Goal: Task Accomplishment & Management: Manage account settings

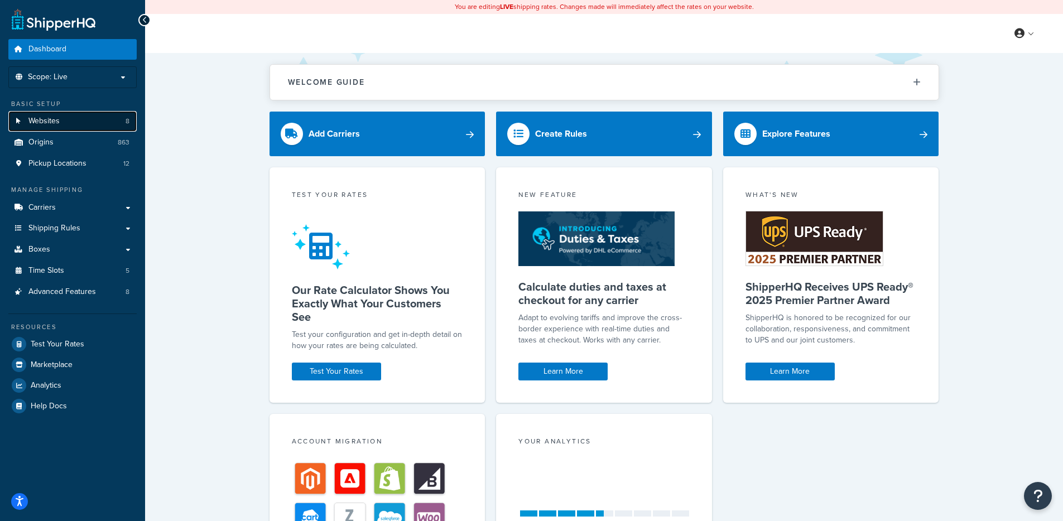
click at [74, 124] on link "Websites 8" at bounding box center [72, 121] width 128 height 21
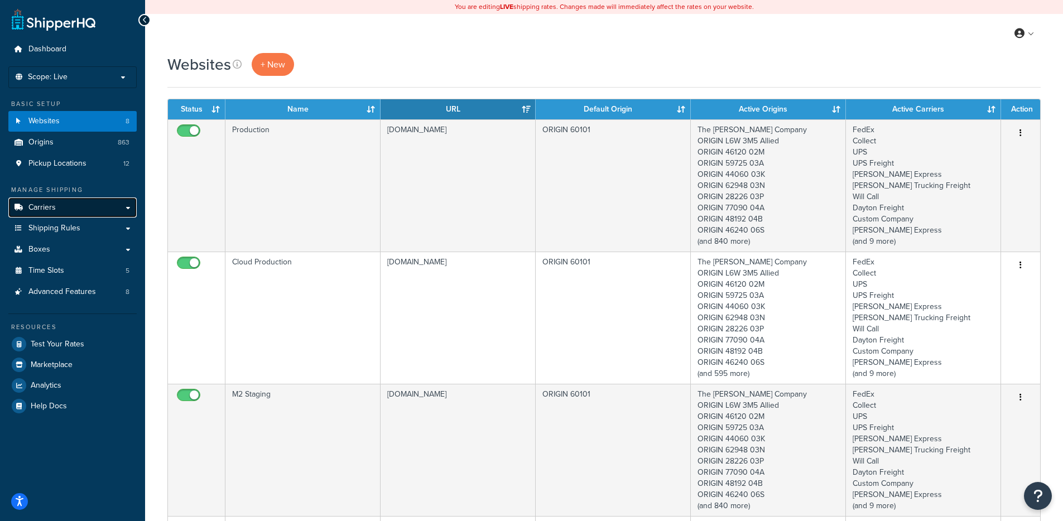
click at [80, 200] on link "Carriers" at bounding box center [72, 208] width 128 height 21
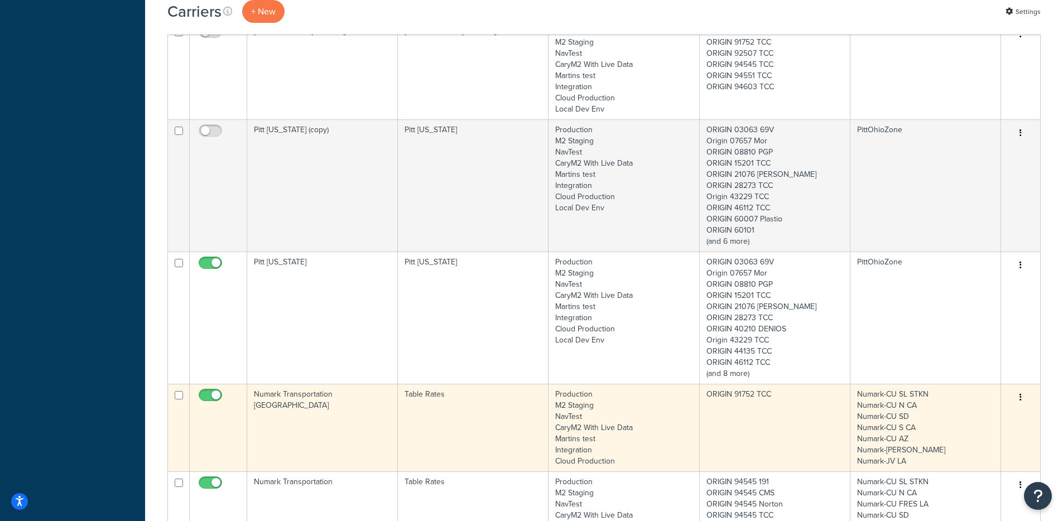
scroll to position [1559, 0]
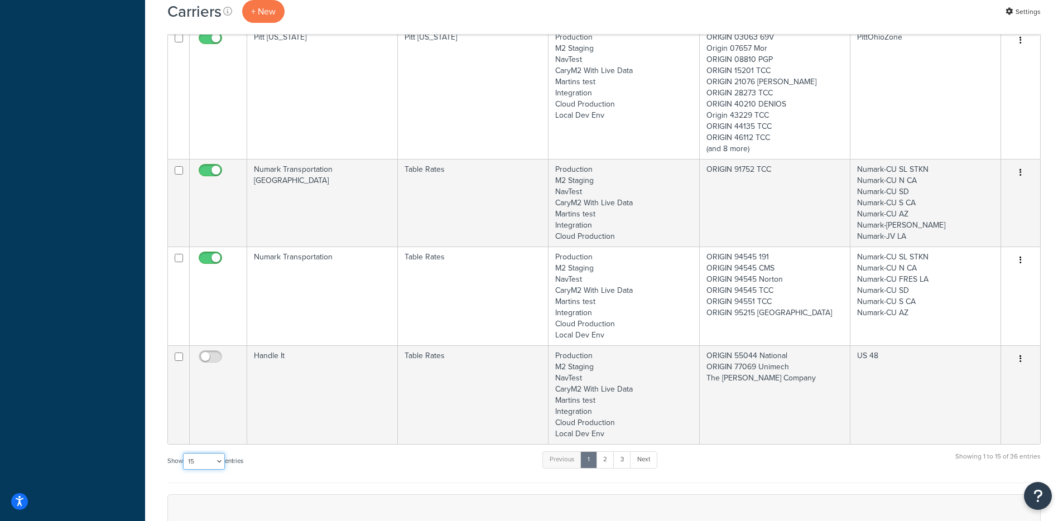
click at [214, 453] on select "10 15 25 50 100" at bounding box center [204, 461] width 42 height 17
select select "100"
click at [184, 470] on select "10 15 25 50 100" at bounding box center [204, 461] width 42 height 17
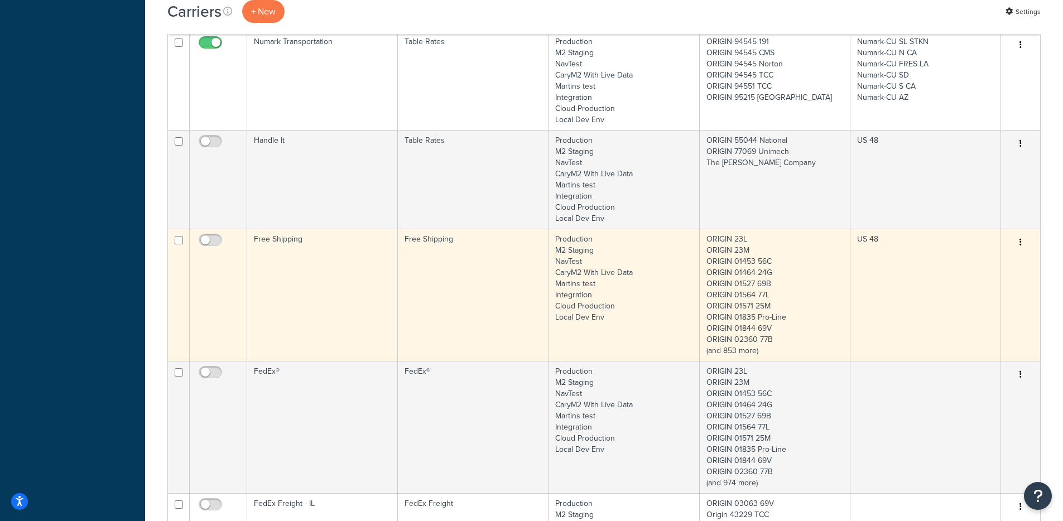
scroll to position [1945, 0]
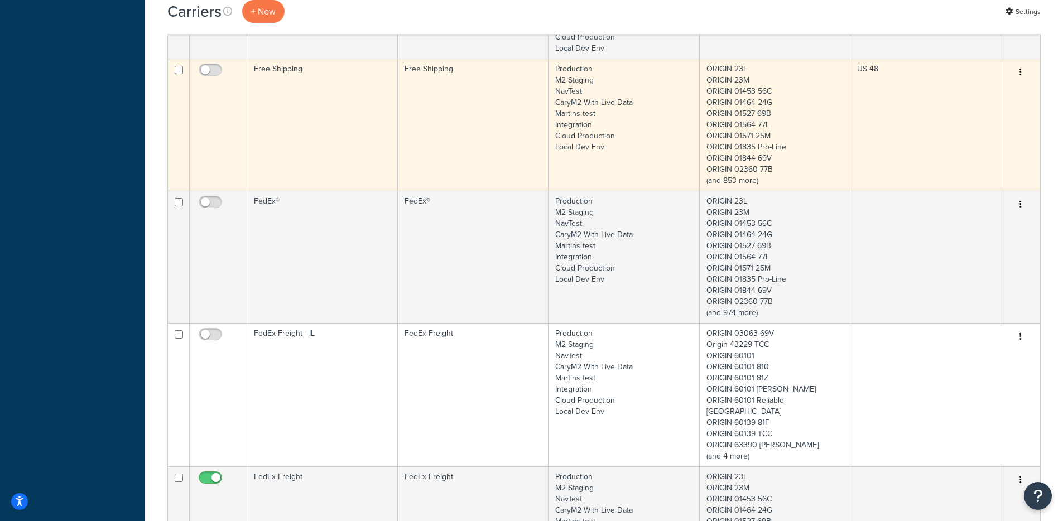
click at [367, 75] on td "Free Shipping" at bounding box center [322, 125] width 151 height 132
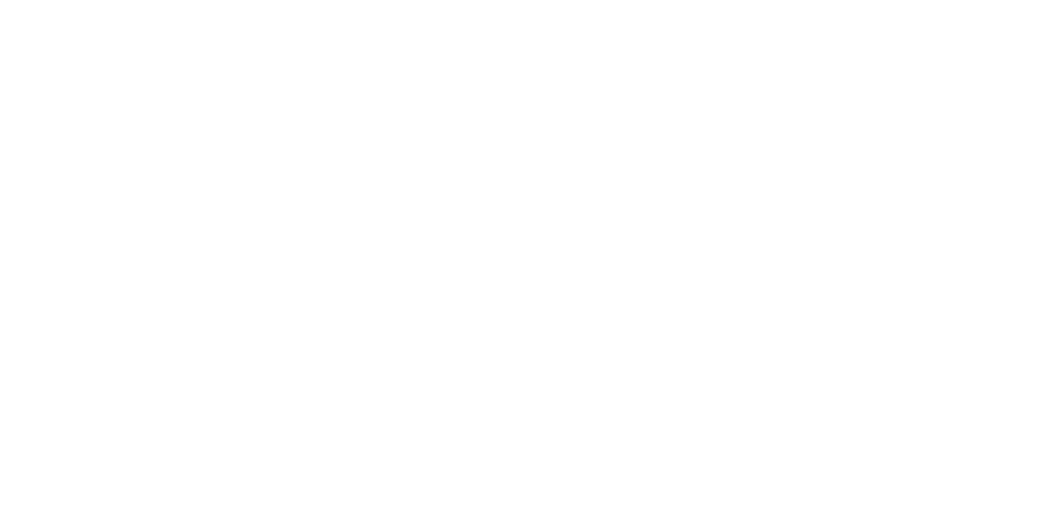
select select "free"
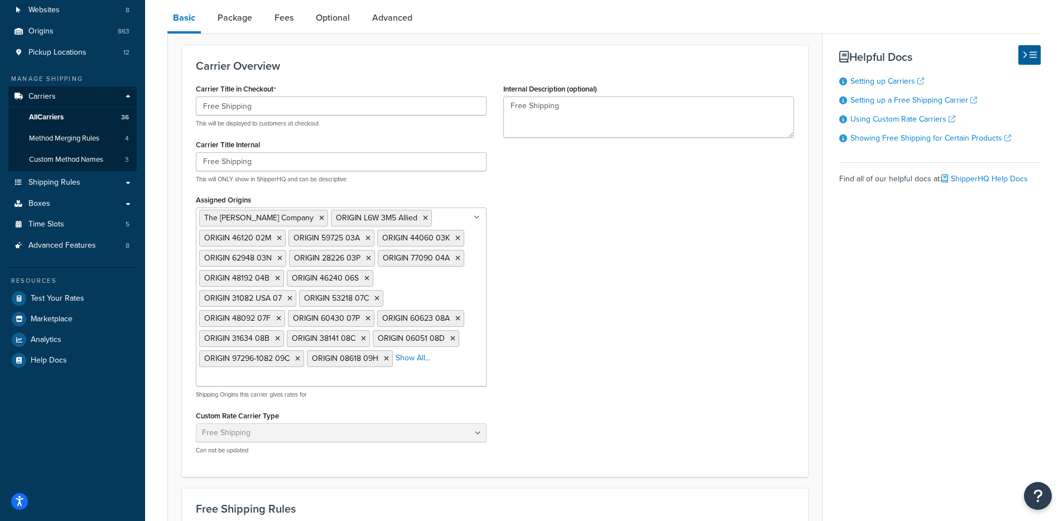
scroll to position [371, 0]
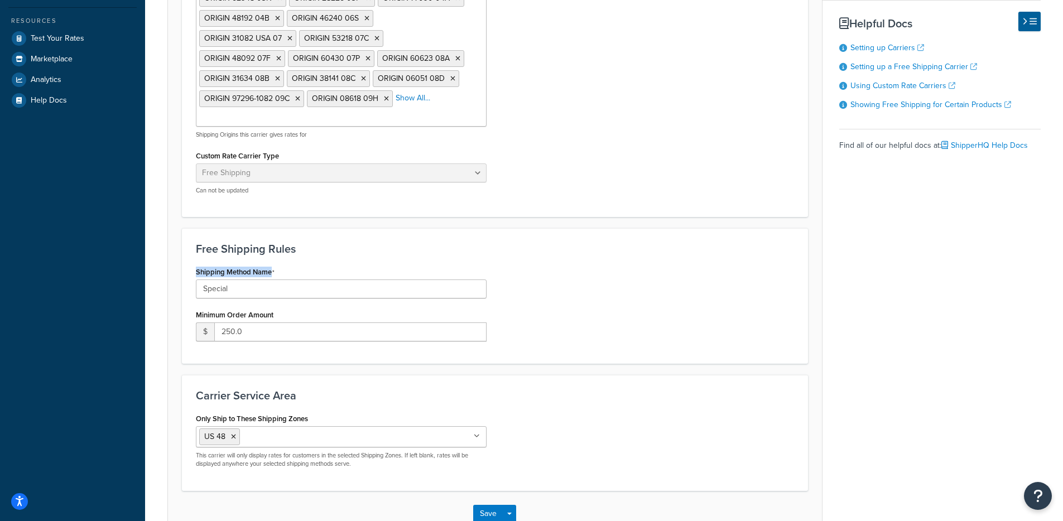
drag, startPoint x: 236, startPoint y: 274, endPoint x: 378, endPoint y: 274, distance: 142.3
click at [356, 274] on div "Shipping Method Name Special Minimum Order Amount $ 250.0" at bounding box center [342, 307] width 308 height 86
click at [650, 261] on div "Free Shipping Rules Shipping Method Name Special Minimum Order Amount $ 250.0" at bounding box center [495, 296] width 626 height 136
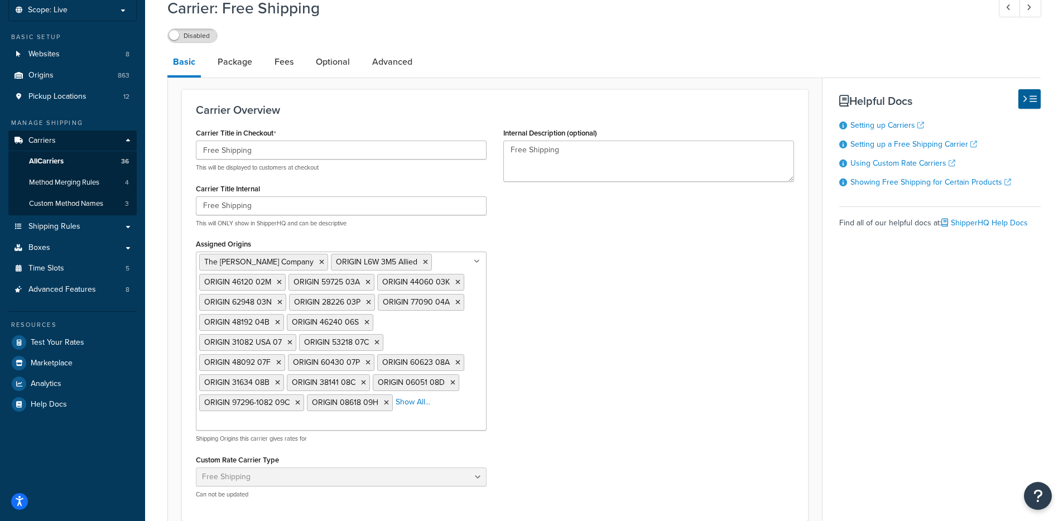
scroll to position [0, 0]
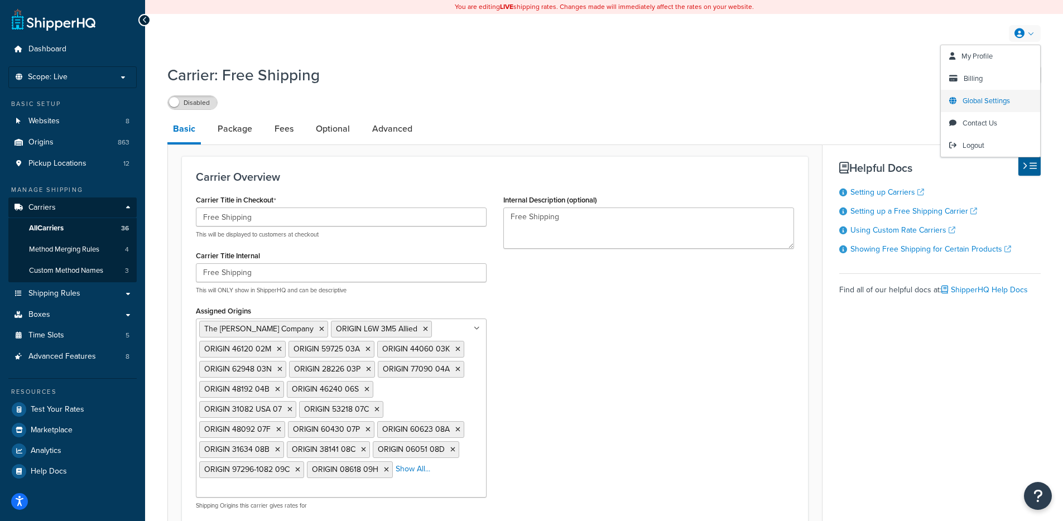
click at [994, 99] on span "Global Settings" at bounding box center [986, 100] width 47 height 11
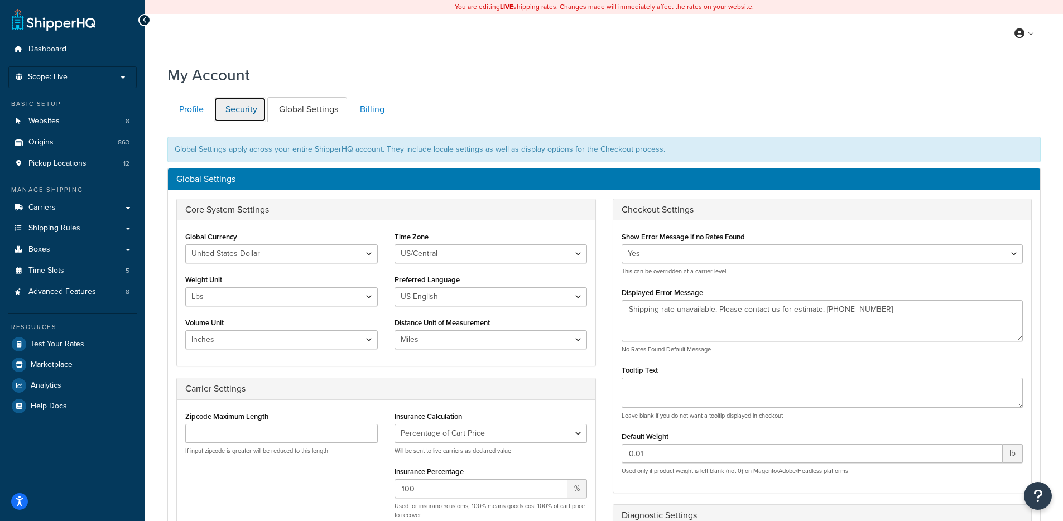
click at [257, 111] on link "Security" at bounding box center [240, 109] width 52 height 25
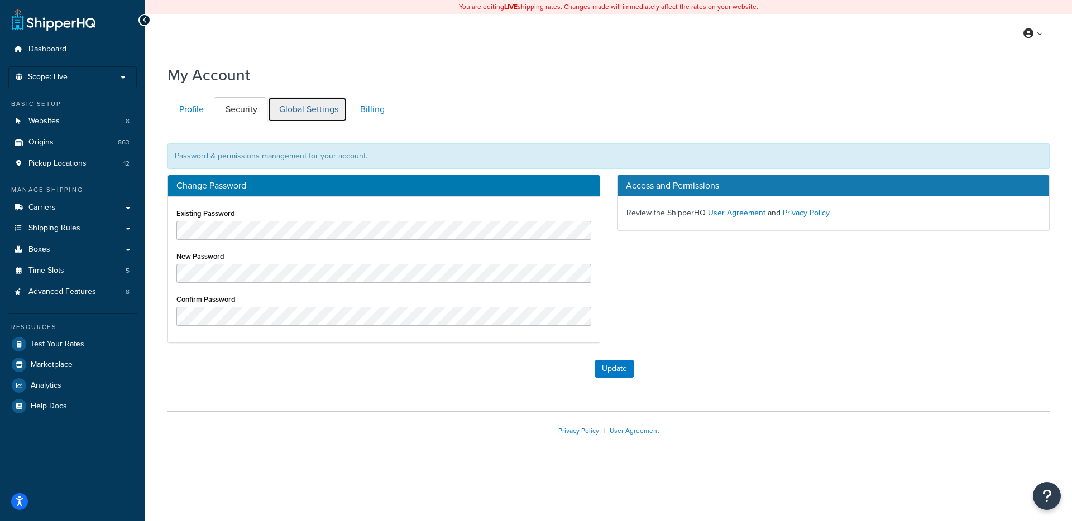
click at [326, 109] on link "Global Settings" at bounding box center [307, 109] width 80 height 25
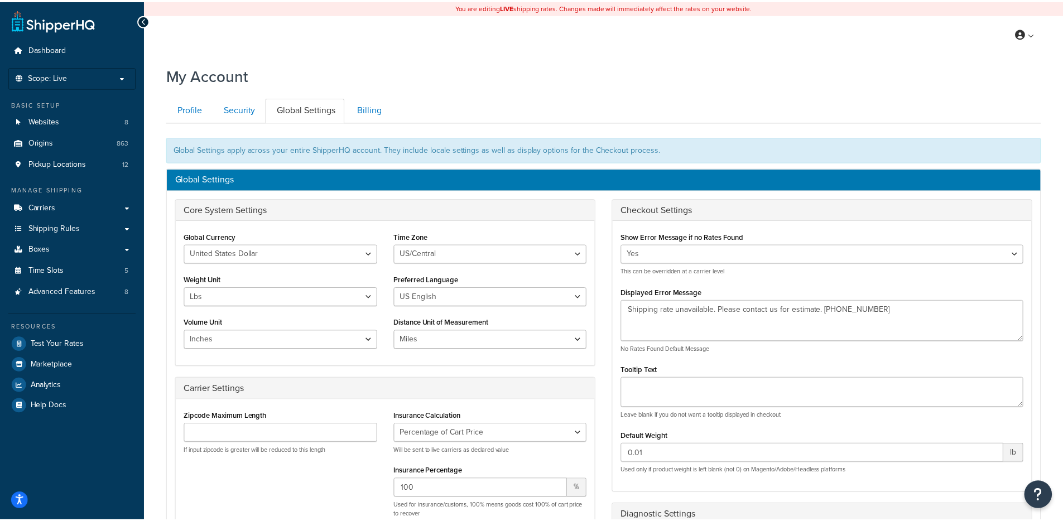
scroll to position [122, 0]
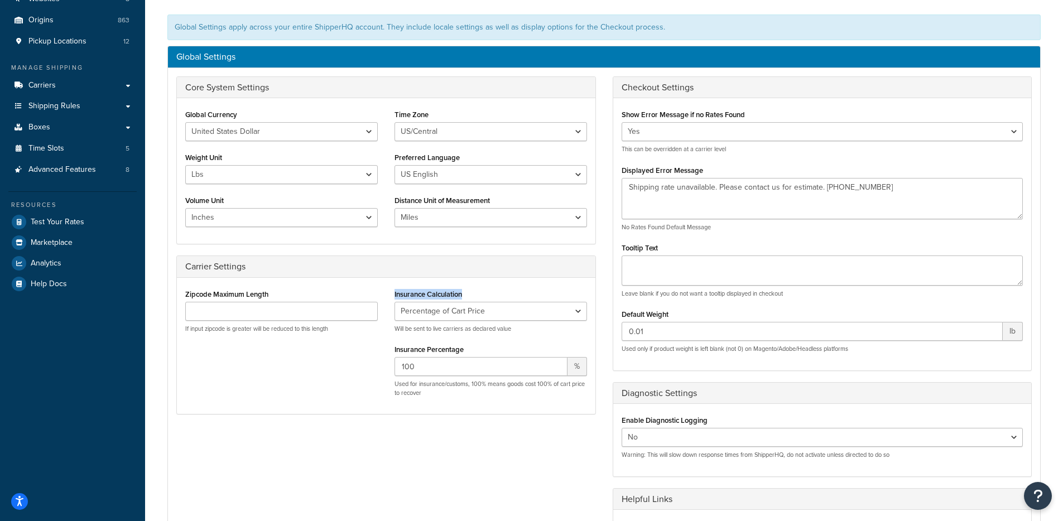
drag, startPoint x: 389, startPoint y: 289, endPoint x: 510, endPoint y: 295, distance: 121.3
click at [510, 295] on div "Insurance Calculation No Insurance Percentage of Cart Price Product Cost Value …" at bounding box center [490, 345] width 209 height 119
click at [511, 292] on div "Insurance Calculation No Insurance Percentage of Cart Price Product Cost Value …" at bounding box center [491, 309] width 193 height 47
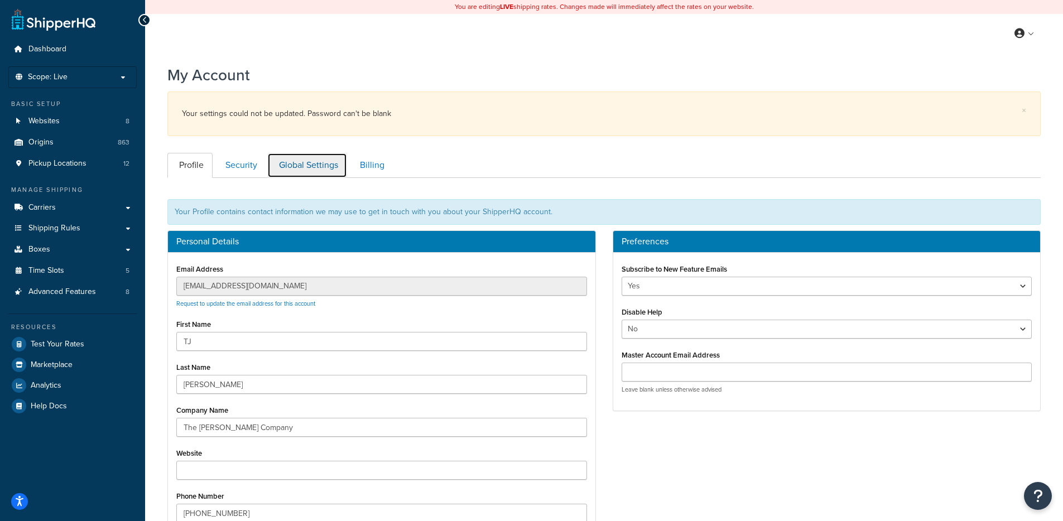
click at [320, 168] on link "Global Settings" at bounding box center [307, 165] width 80 height 25
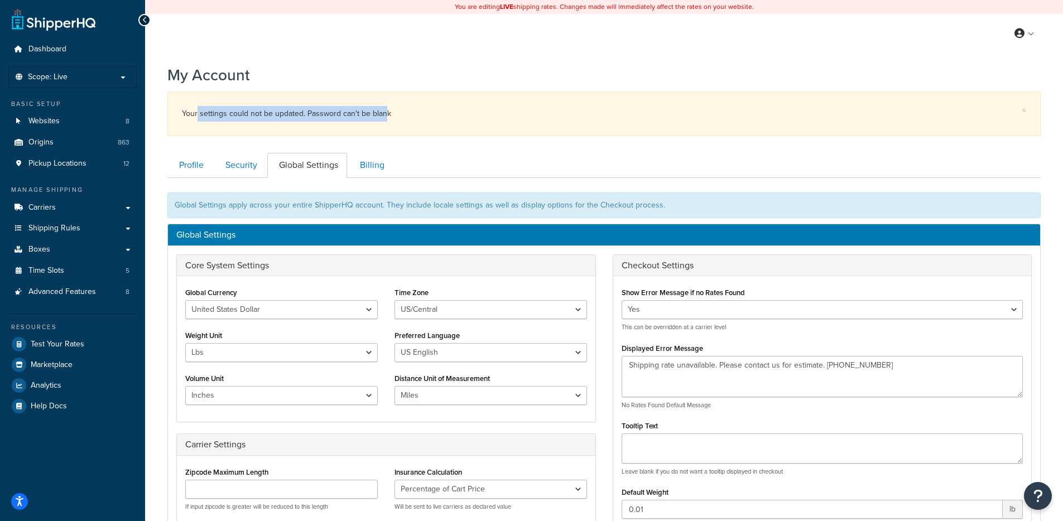
drag, startPoint x: 198, startPoint y: 109, endPoint x: 383, endPoint y: 115, distance: 186.0
click at [383, 115] on div "Your settings could not be updated. Password can't be blank" at bounding box center [604, 114] width 845 height 16
